Goal: Transaction & Acquisition: Purchase product/service

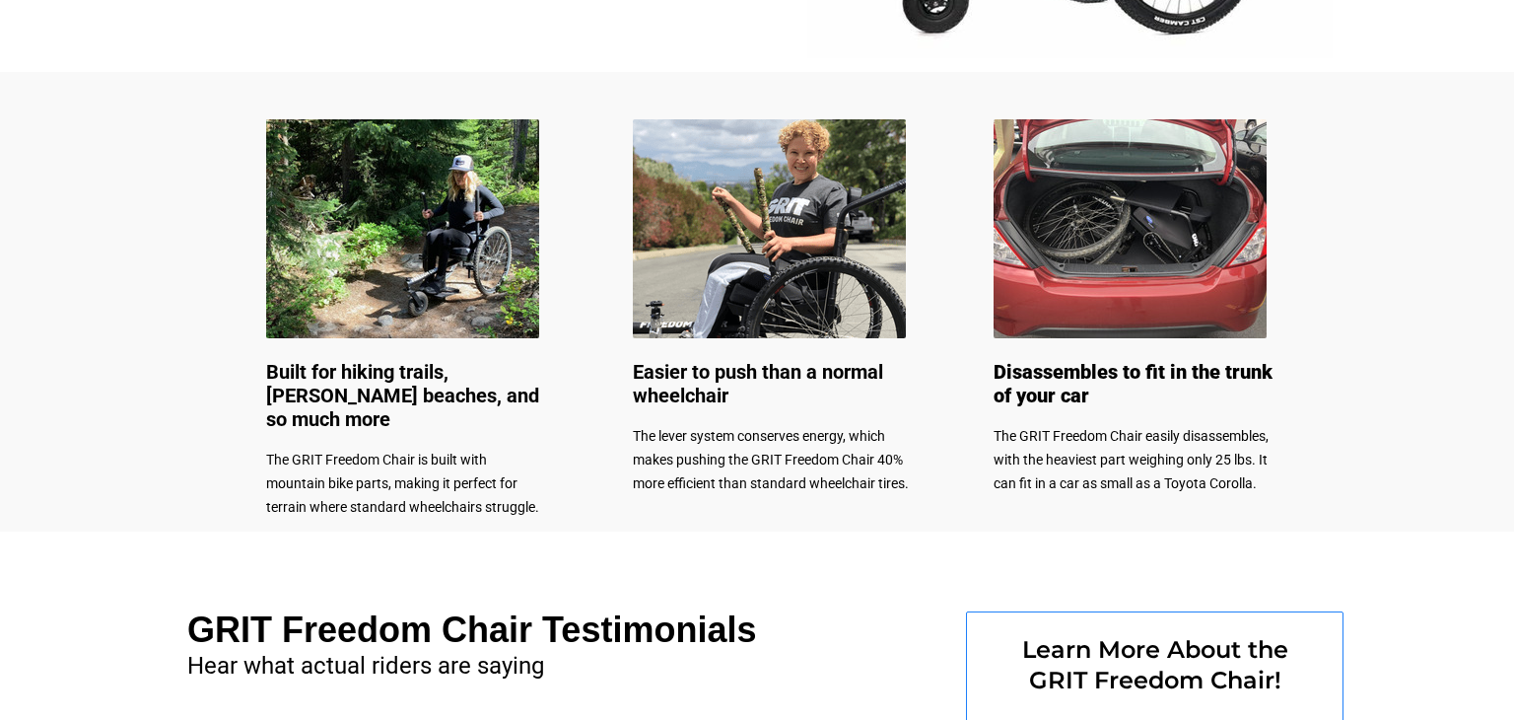
select select "US"
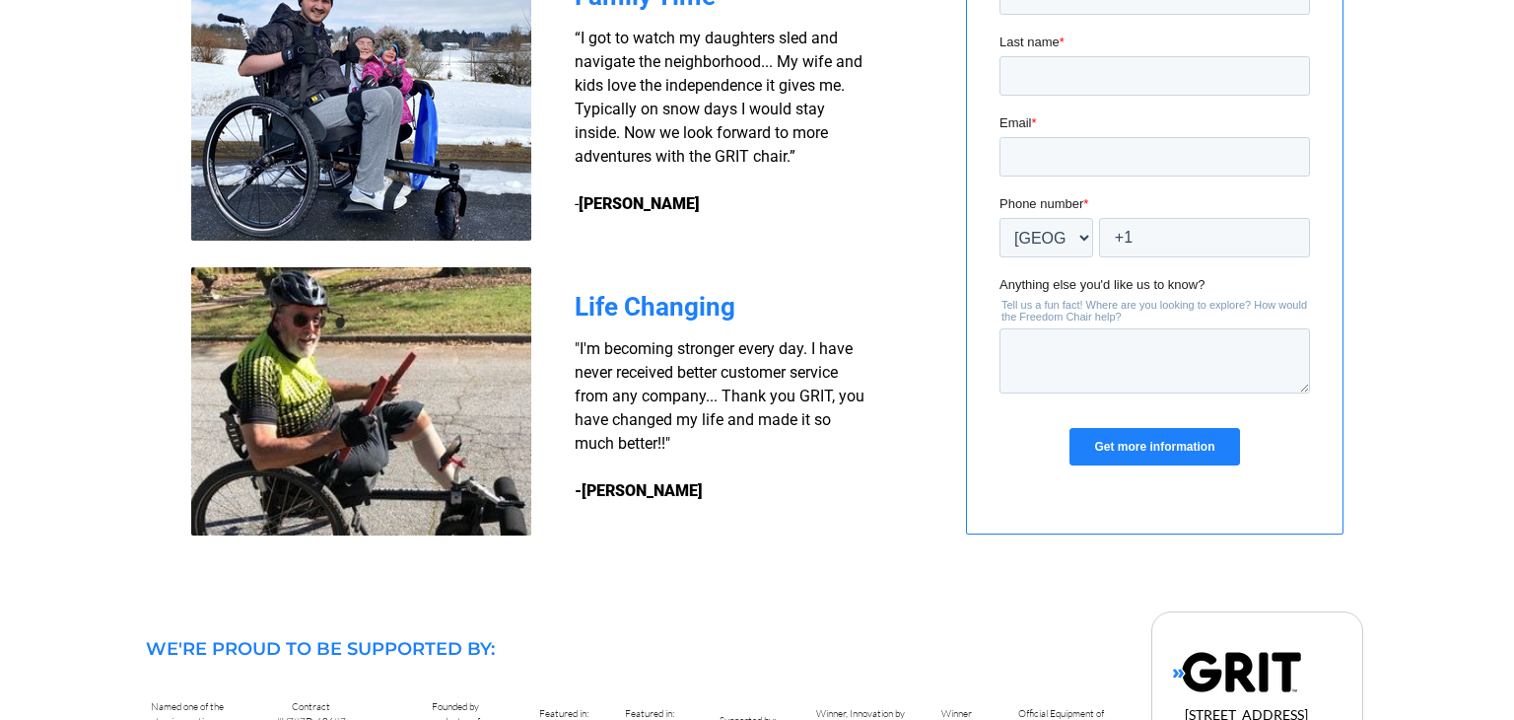
scroll to position [1671, 0]
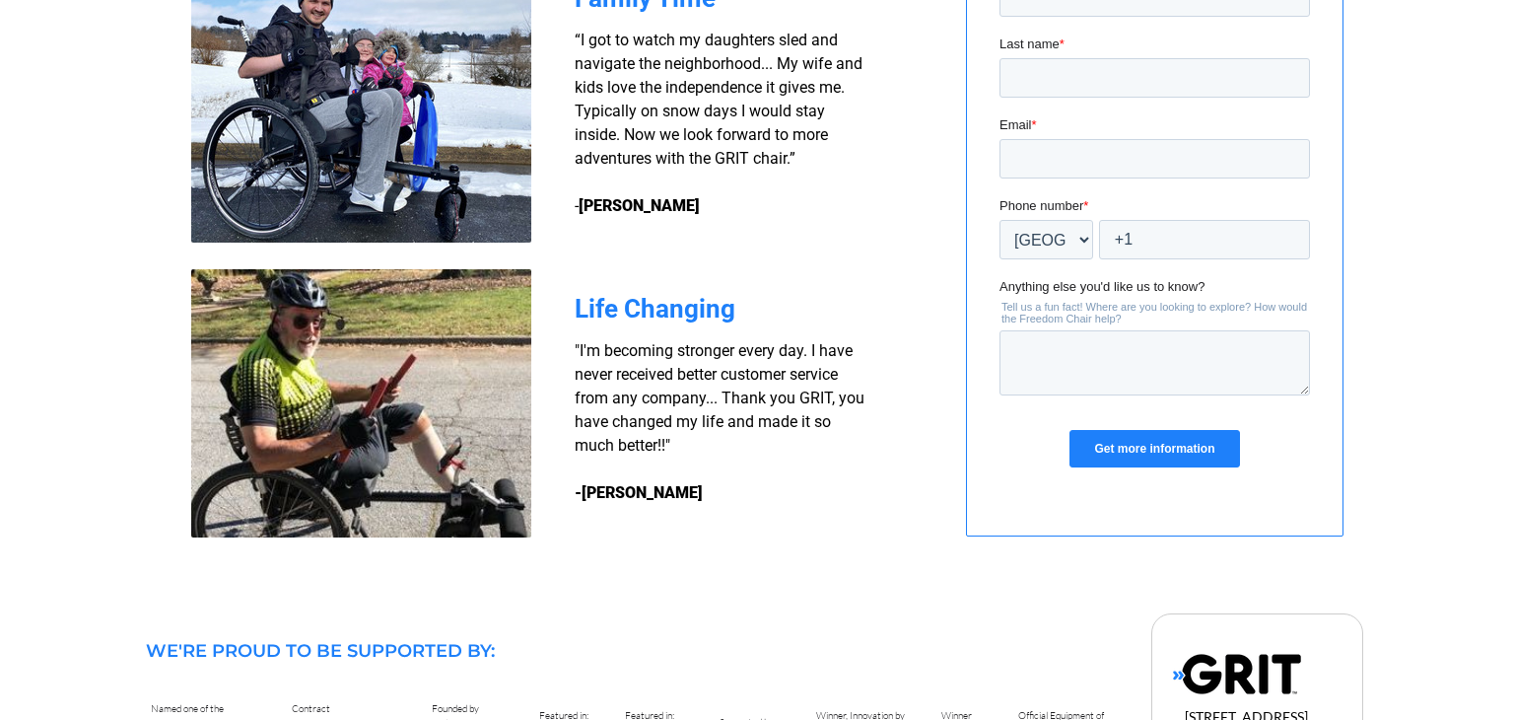
click at [938, 324] on div at bounding box center [757, 187] width 1252 height 819
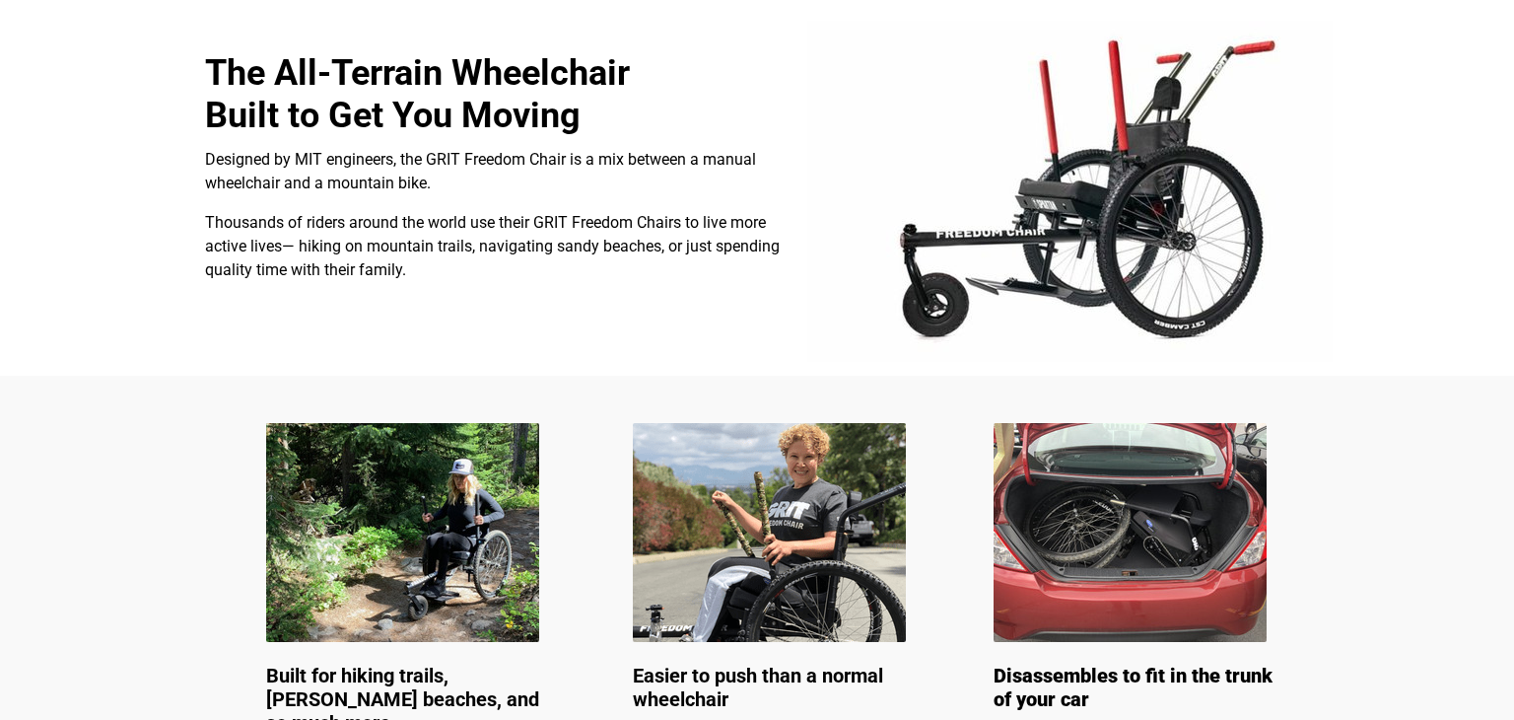
scroll to position [613, 0]
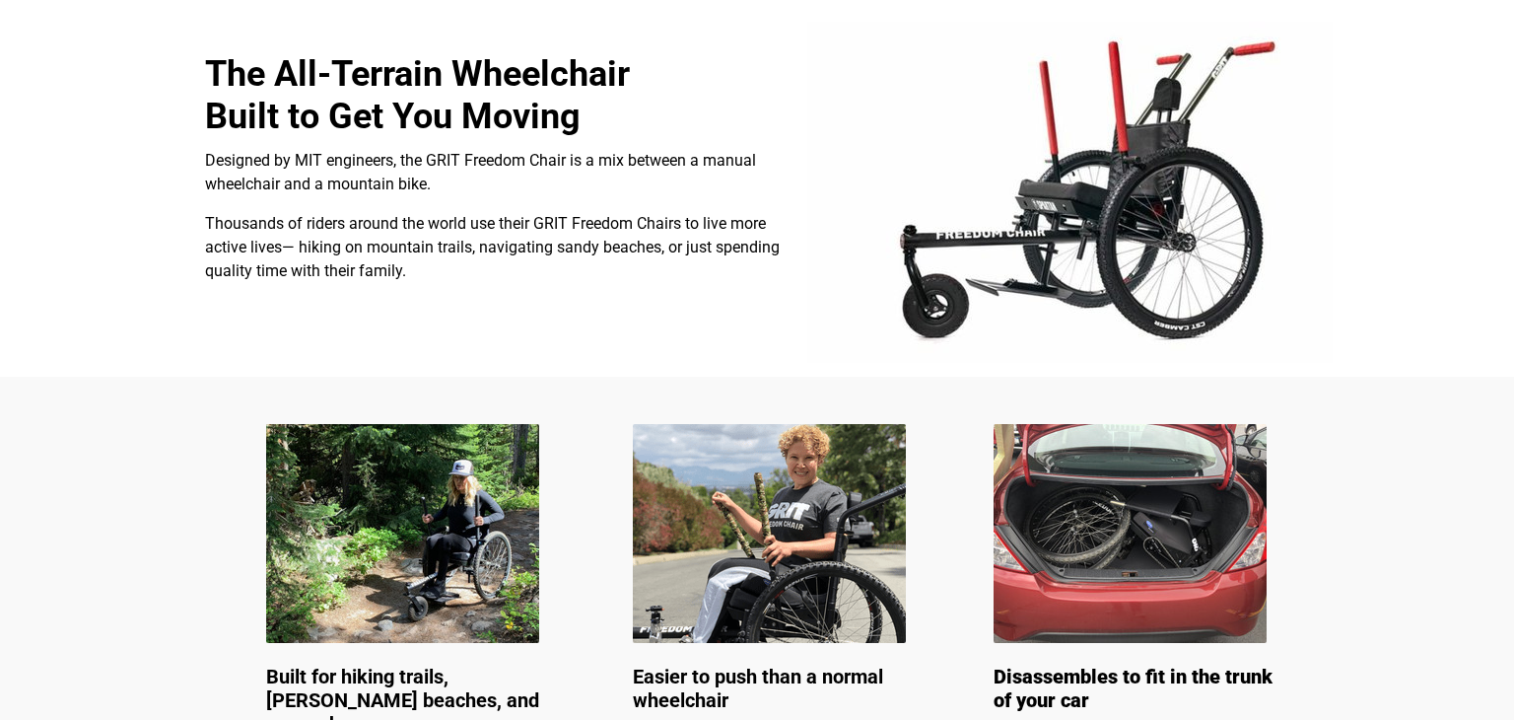
click at [938, 324] on img at bounding box center [1070, 192] width 526 height 341
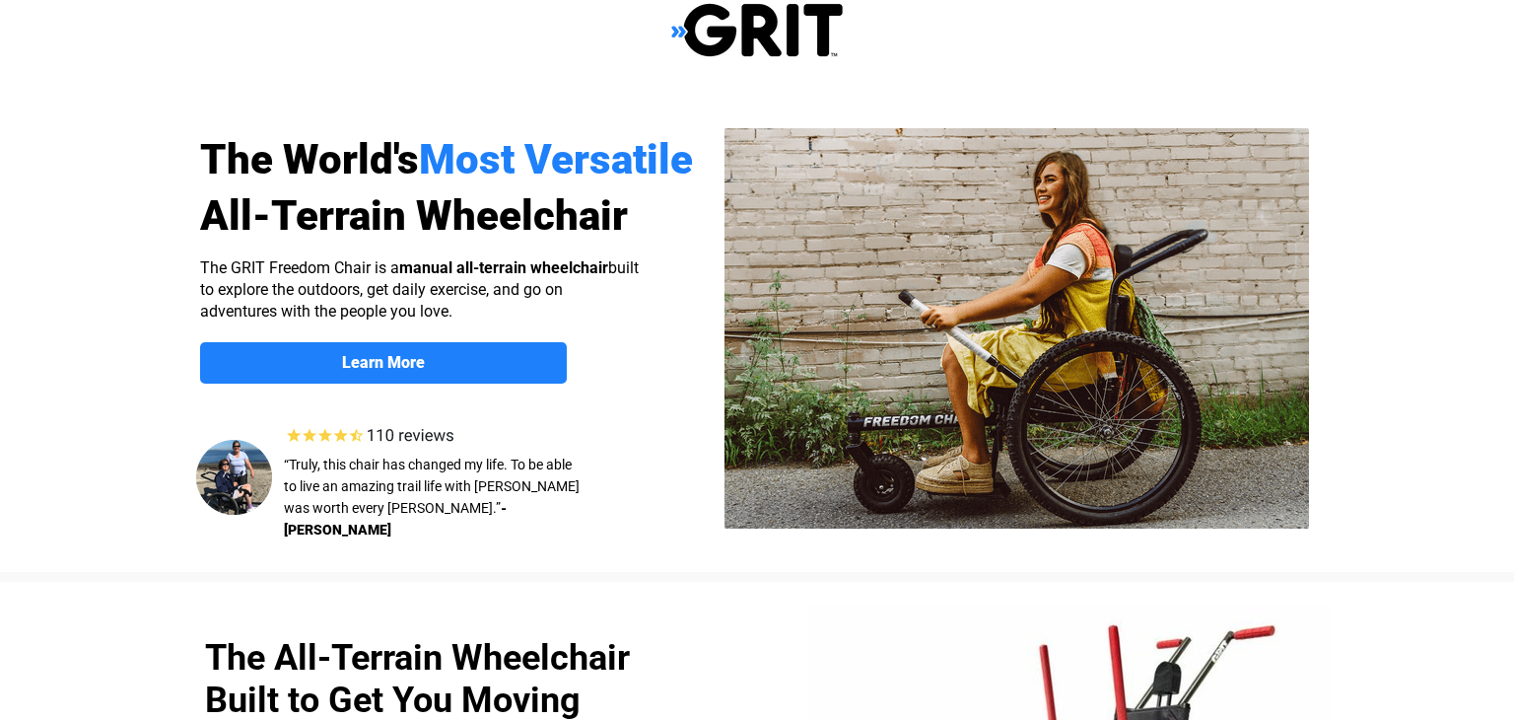
scroll to position [0, 0]
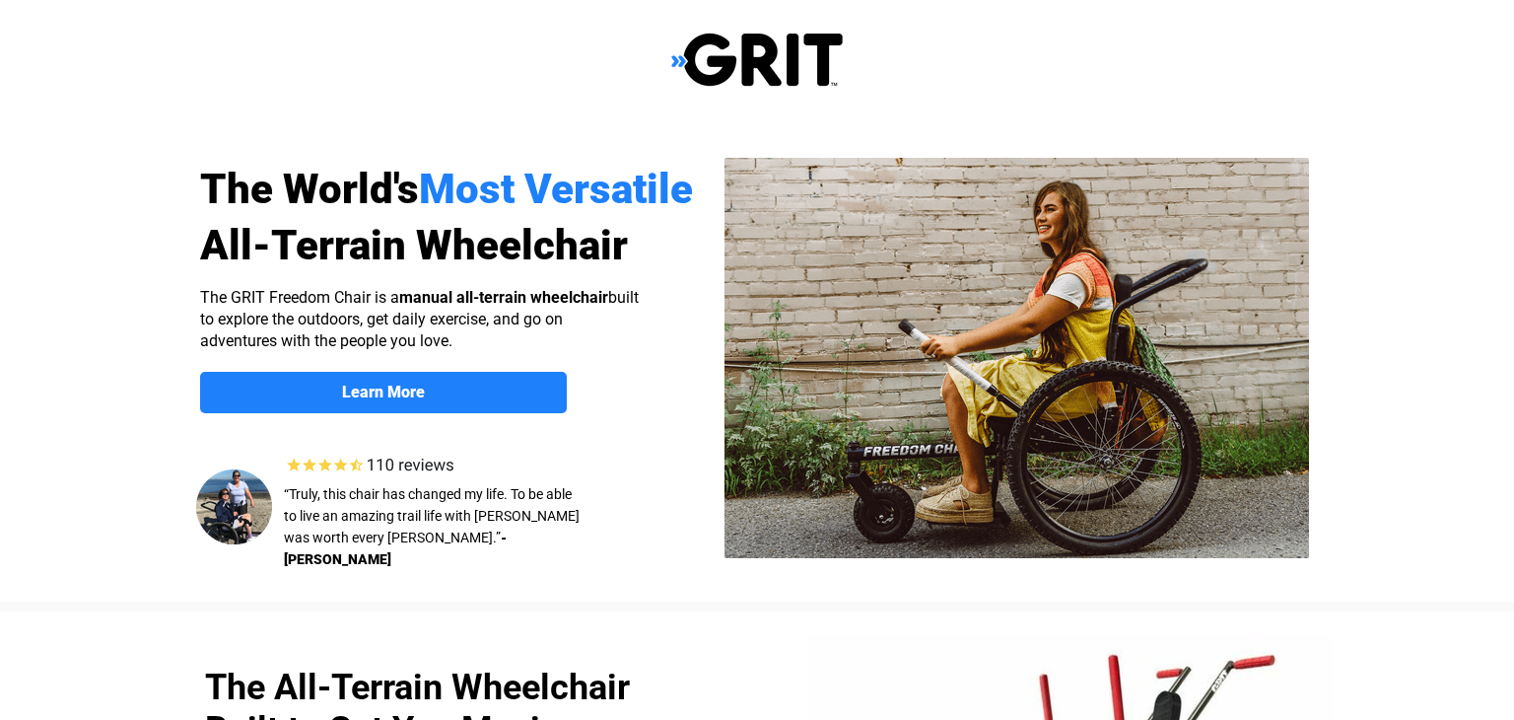
click at [938, 324] on img at bounding box center [1017, 358] width 585 height 400
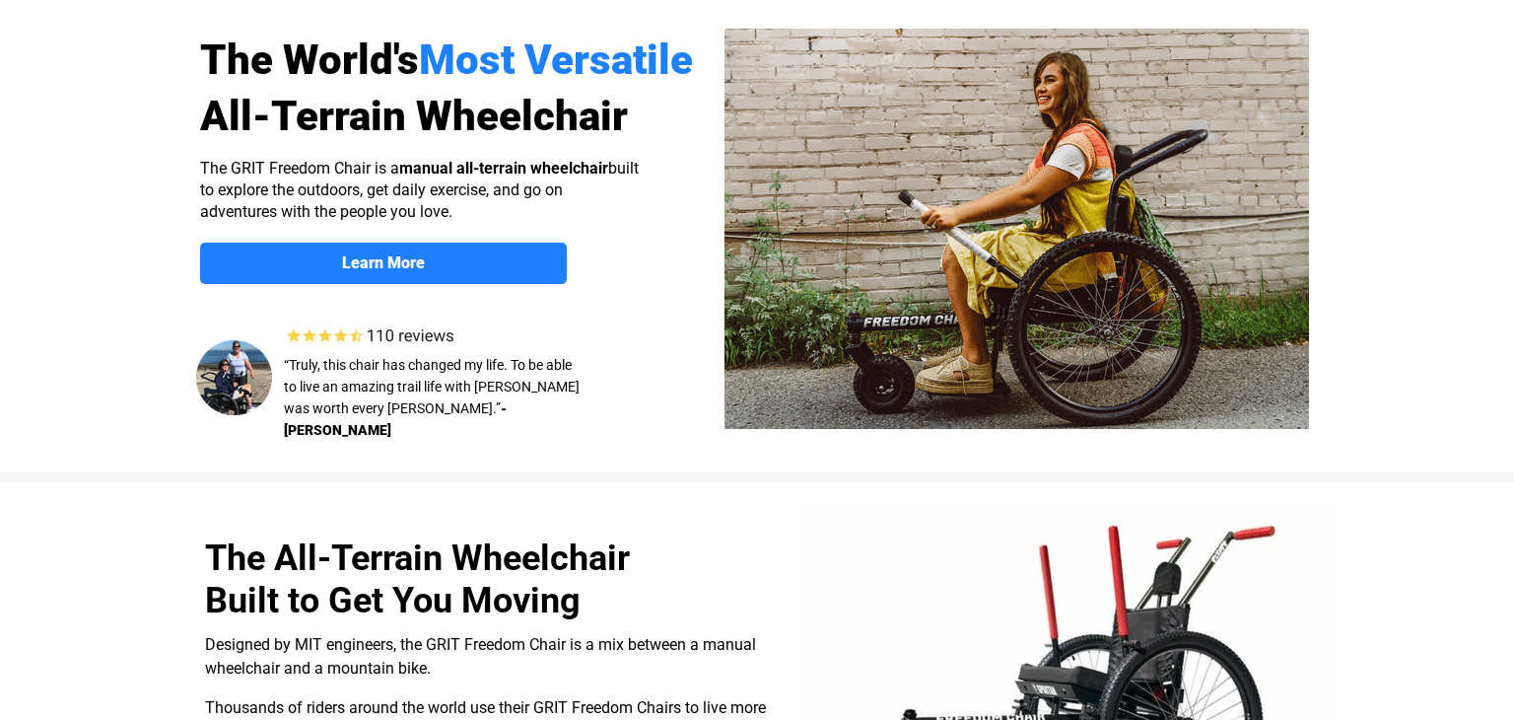
scroll to position [118, 0]
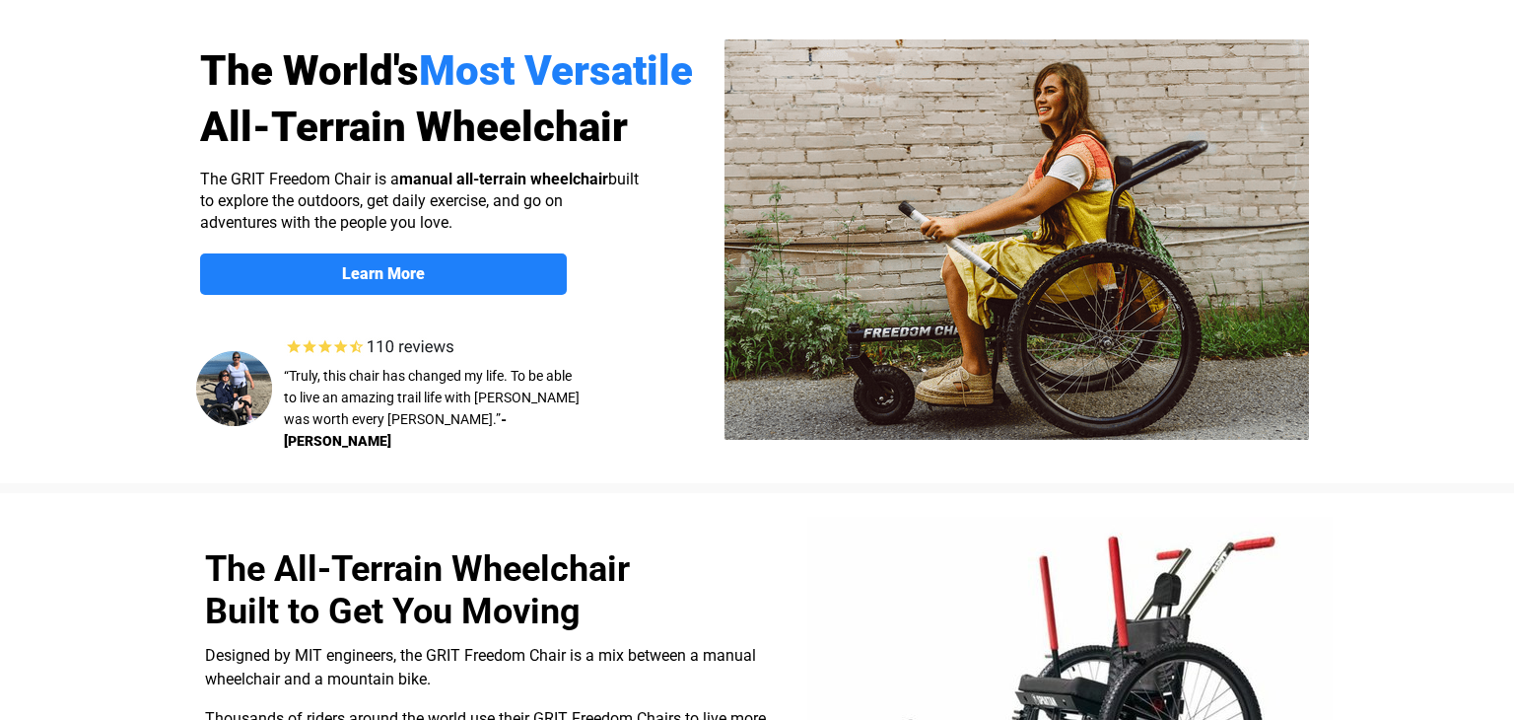
click at [938, 324] on img at bounding box center [1017, 239] width 585 height 400
